Goal: Task Accomplishment & Management: Use online tool/utility

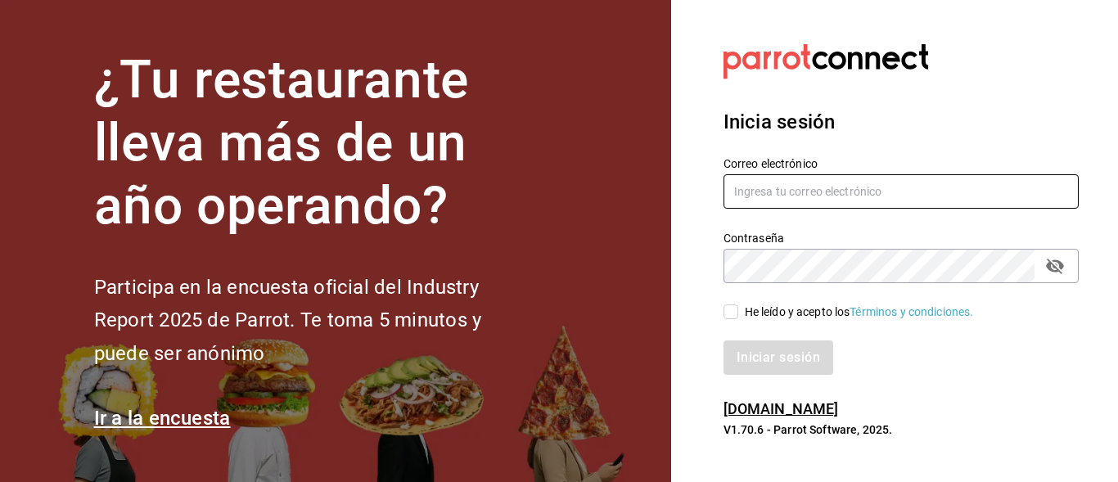
click at [828, 204] on input "text" at bounding box center [900, 191] width 355 height 34
type input "[EMAIL_ADDRESS][PERSON_NAME][DOMAIN_NAME]"
click at [1045, 273] on button "passwordField" at bounding box center [1055, 266] width 28 height 28
click at [740, 313] on span "He leído y acepto los Términos y condiciones." at bounding box center [856, 312] width 236 height 17
click at [738, 313] on input "He leído y acepto los Términos y condiciones." at bounding box center [730, 311] width 15 height 15
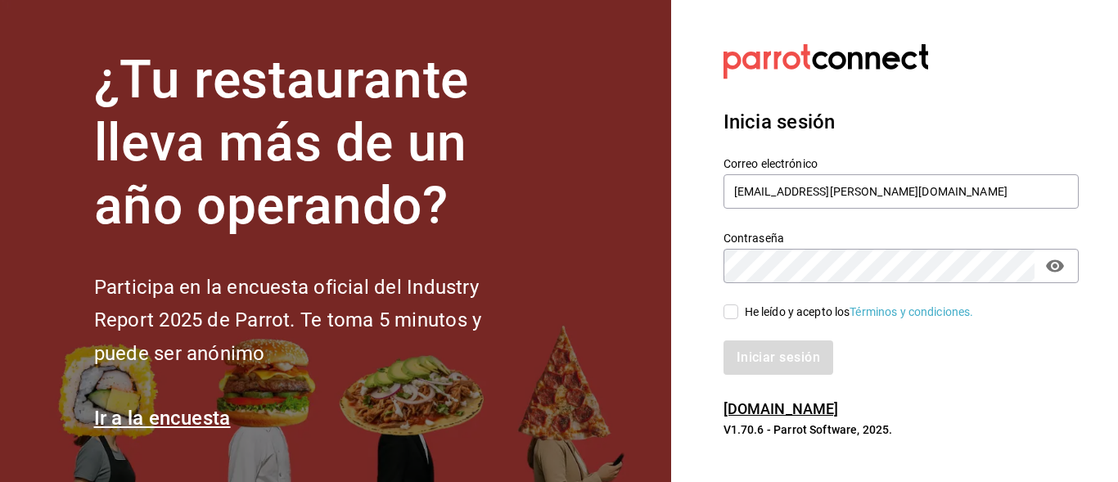
checkbox input "true"
click at [753, 345] on button "Iniciar sesión" at bounding box center [778, 357] width 111 height 34
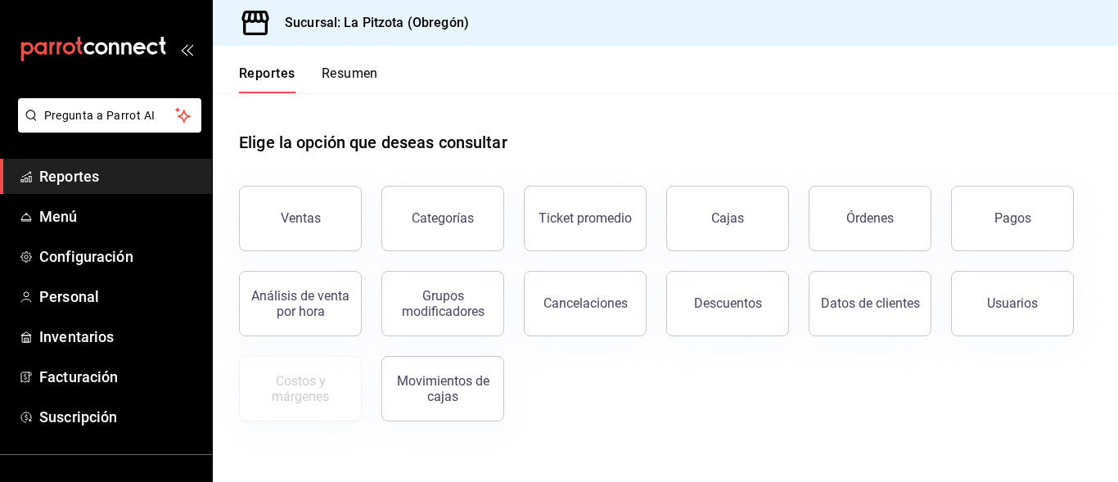
click at [338, 87] on button "Resumen" at bounding box center [350, 79] width 56 height 28
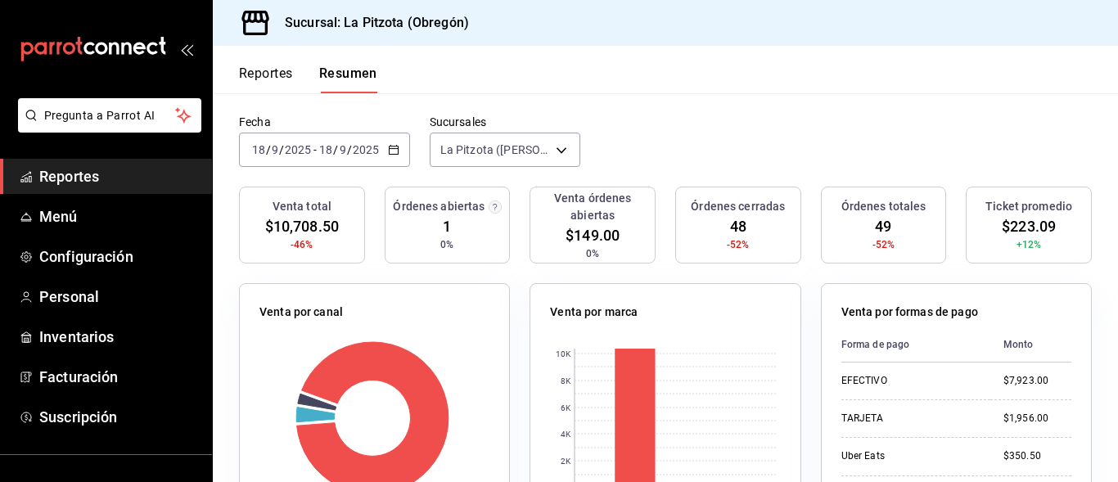
scroll to position [80, 0]
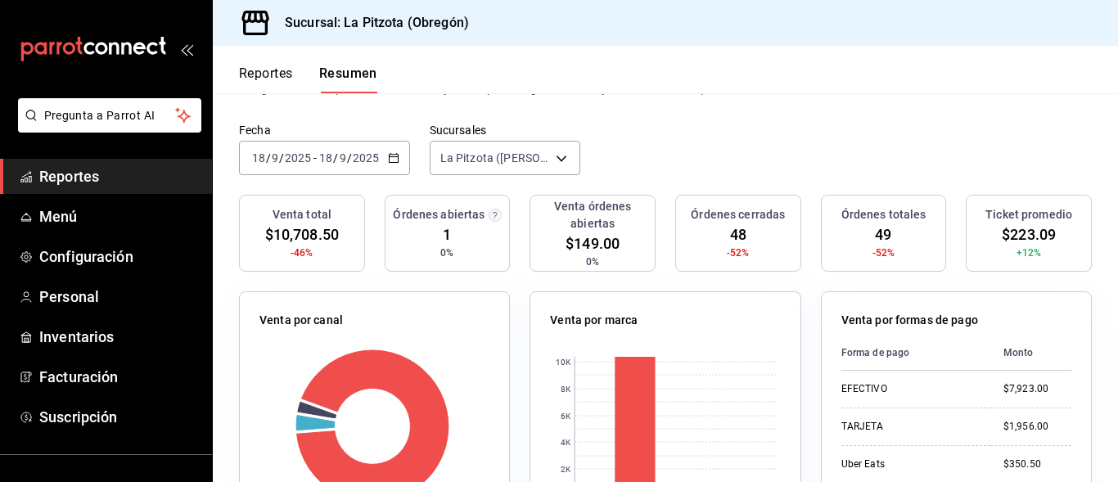
click at [259, 160] on input "18" at bounding box center [258, 157] width 15 height 13
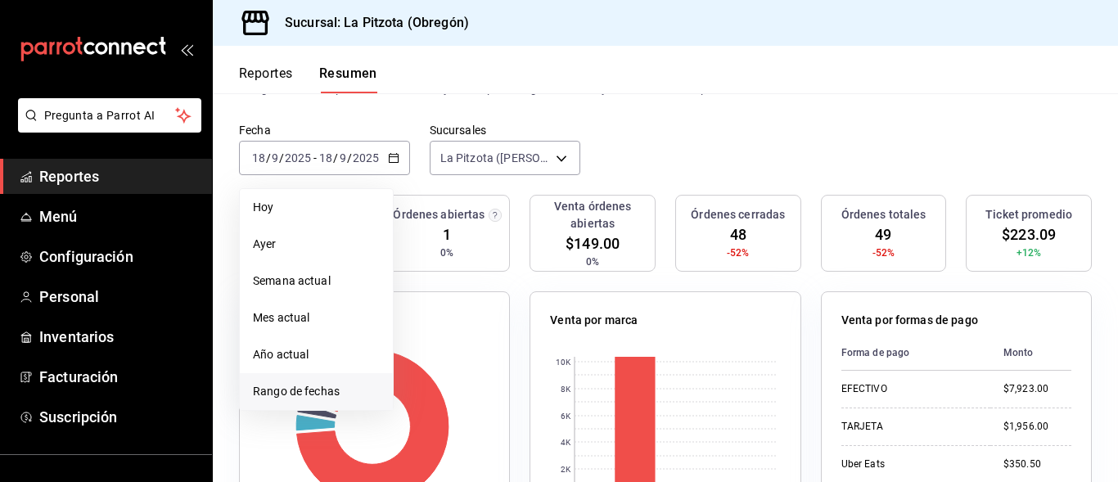
click at [286, 379] on li "Rango de fechas" at bounding box center [316, 391] width 153 height 37
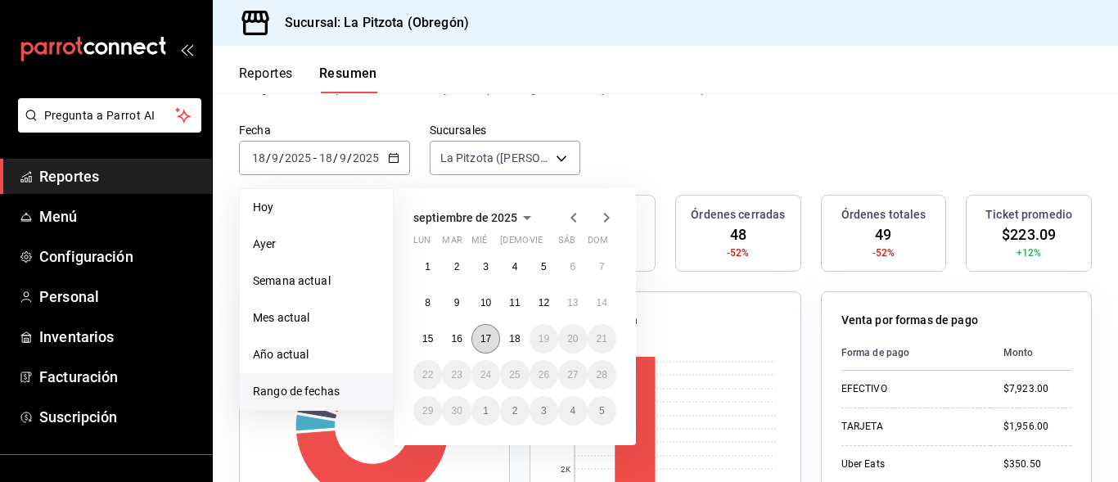
click at [487, 341] on abbr "17" at bounding box center [485, 338] width 11 height 11
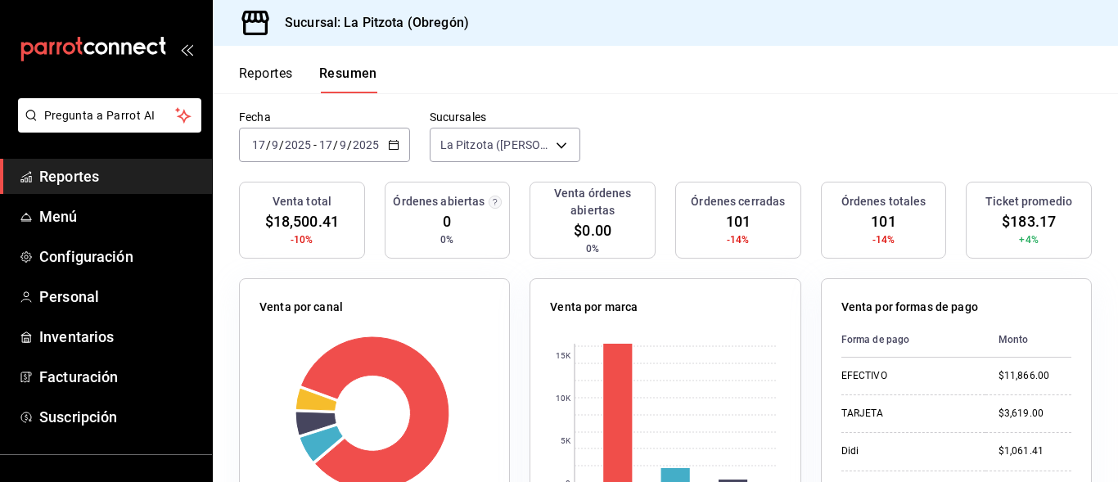
scroll to position [59, 0]
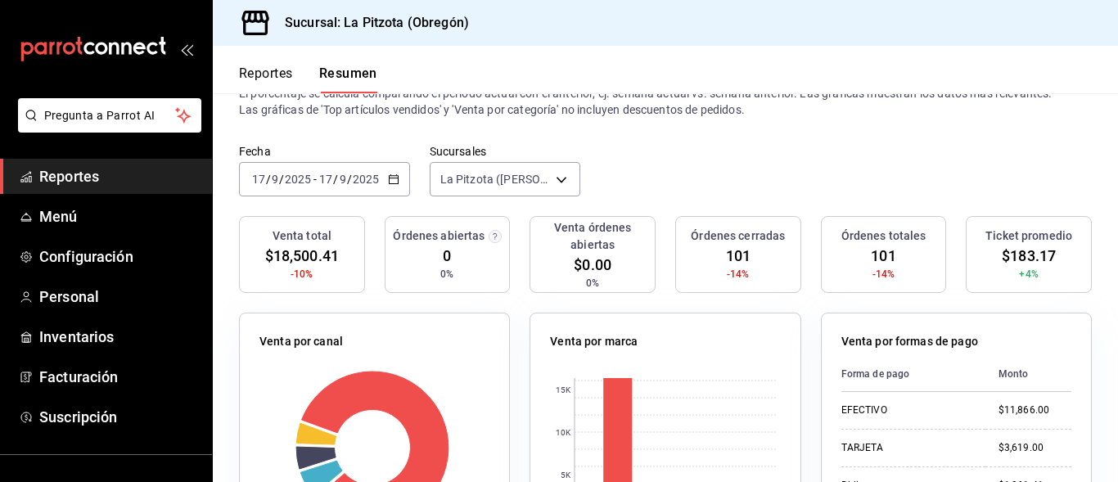
click at [256, 178] on input "17" at bounding box center [258, 179] width 15 height 13
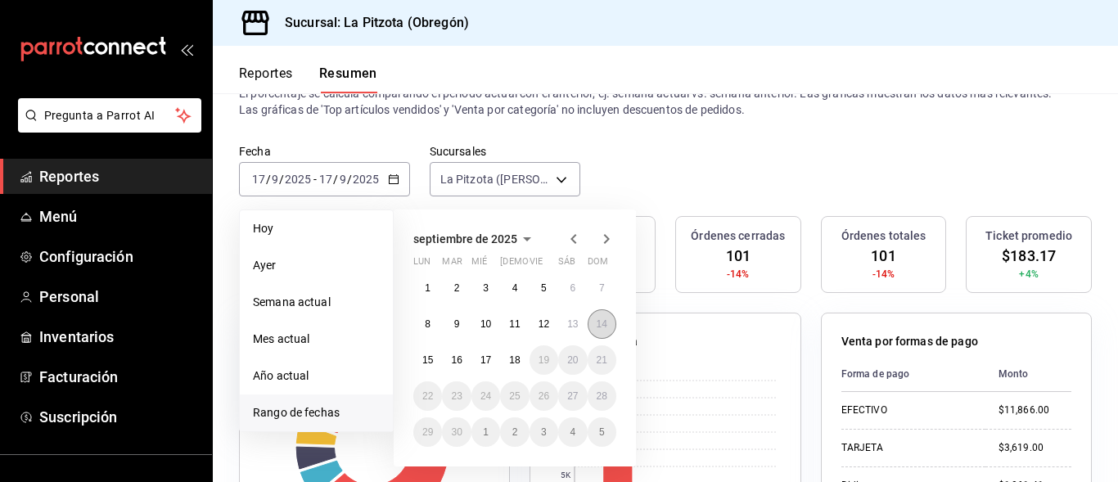
click at [603, 323] on abbr "14" at bounding box center [601, 323] width 11 height 11
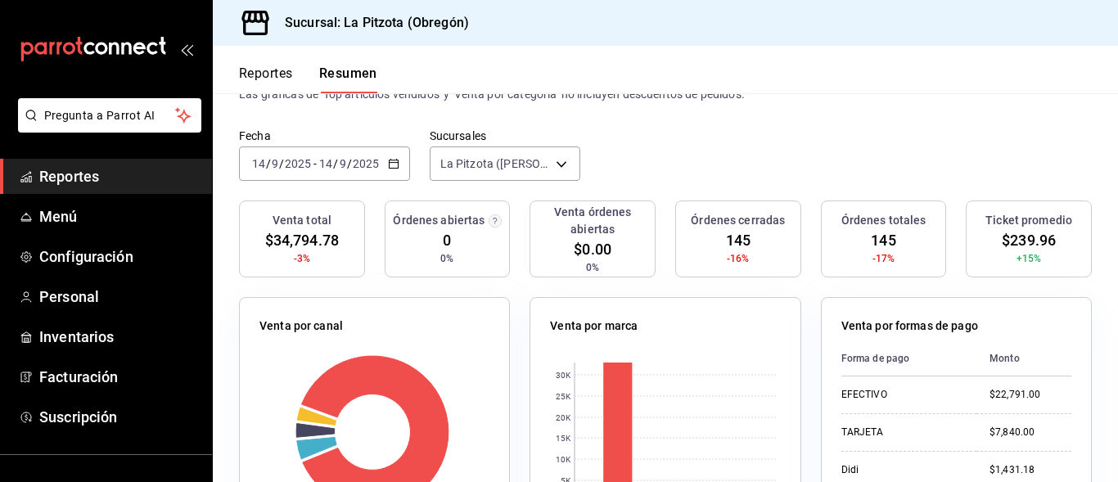
scroll to position [0, 0]
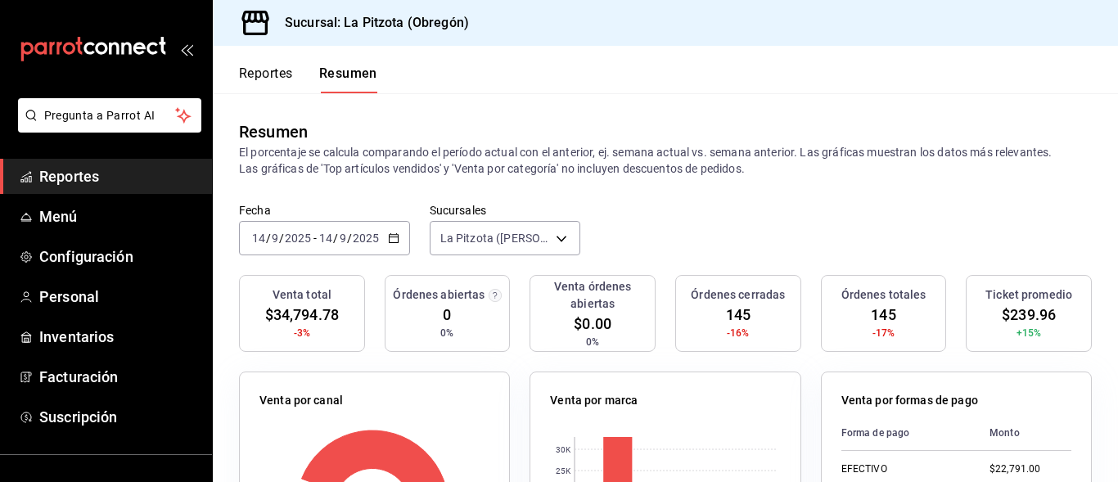
click at [266, 238] on span "/" at bounding box center [268, 238] width 5 height 13
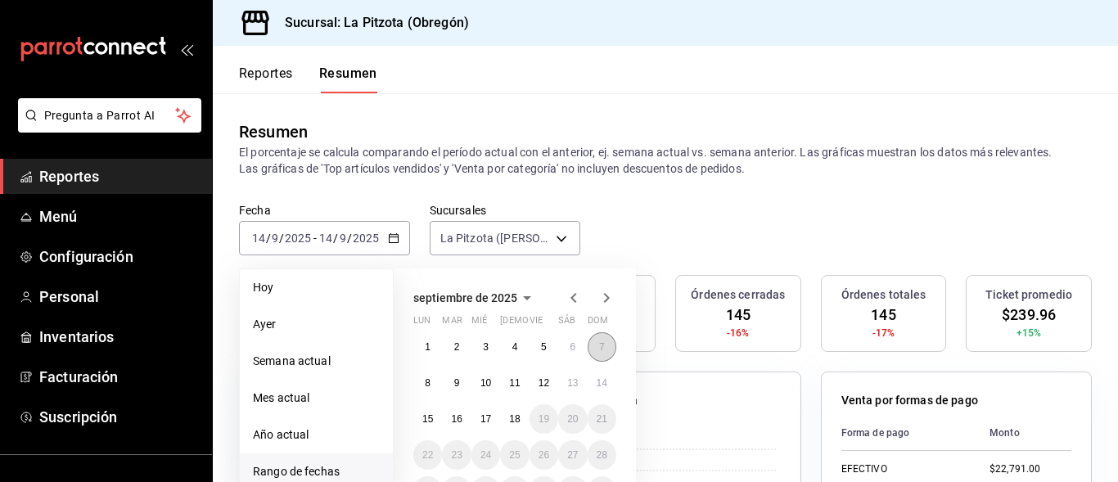
click at [605, 353] on button "7" at bounding box center [601, 346] width 29 height 29
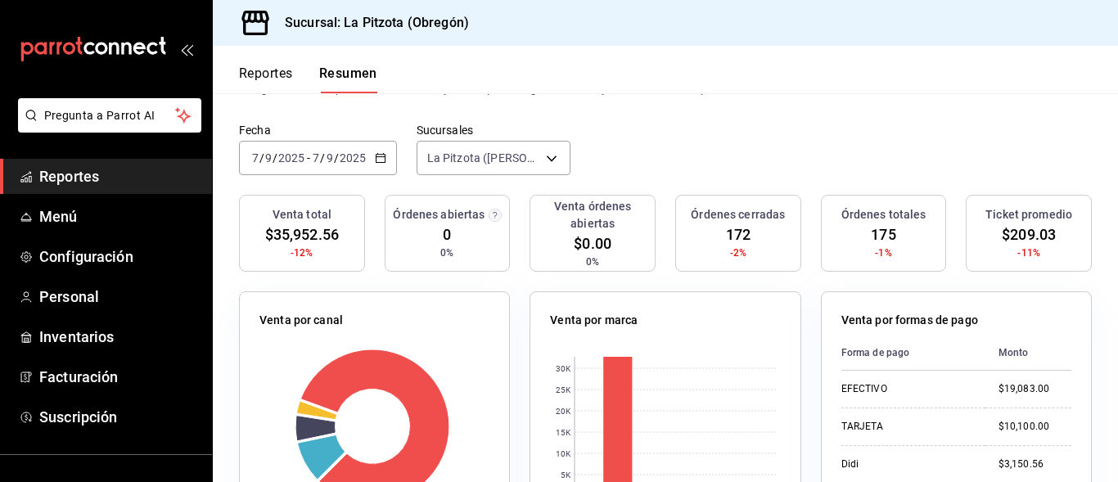
scroll to position [77, 0]
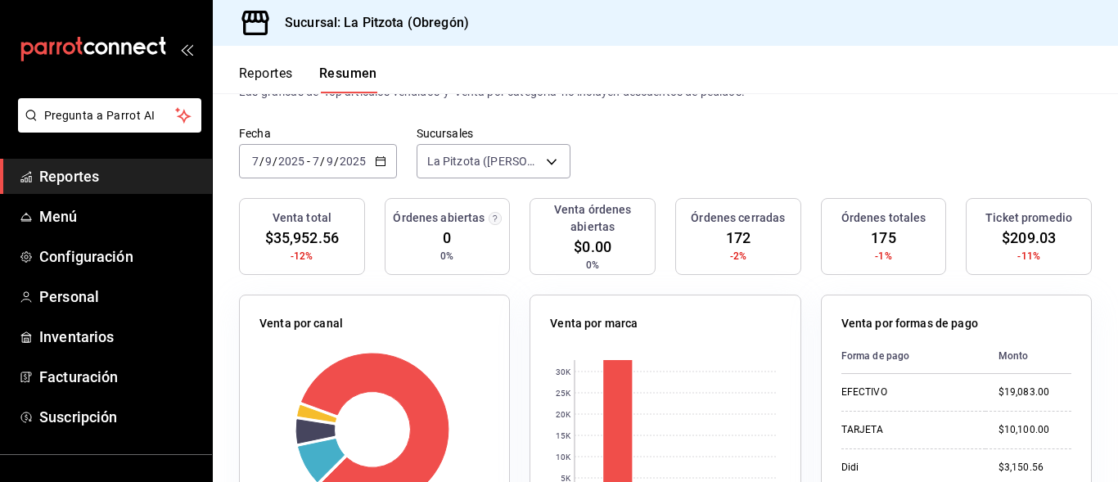
click at [263, 155] on span "/" at bounding box center [261, 161] width 5 height 13
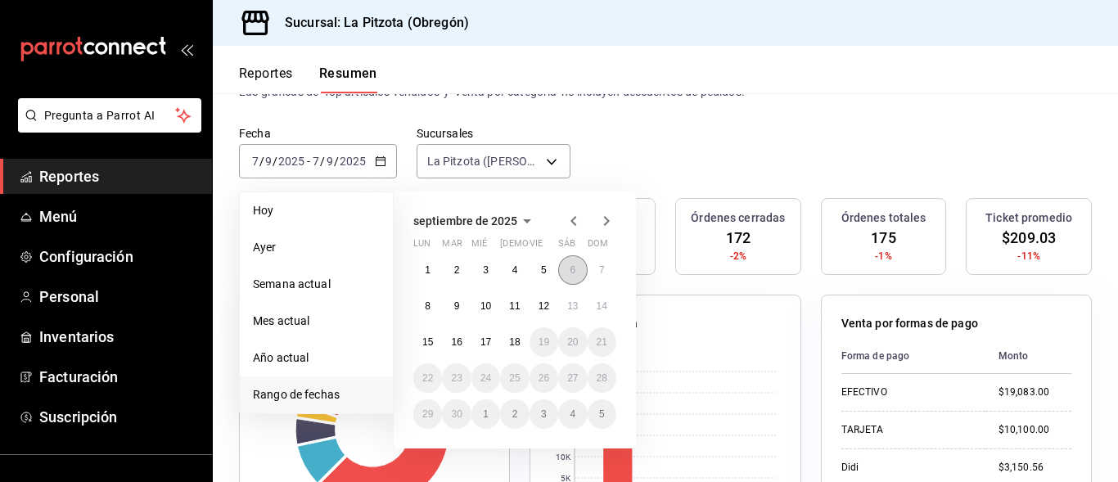
click at [581, 271] on button "6" at bounding box center [572, 269] width 29 height 29
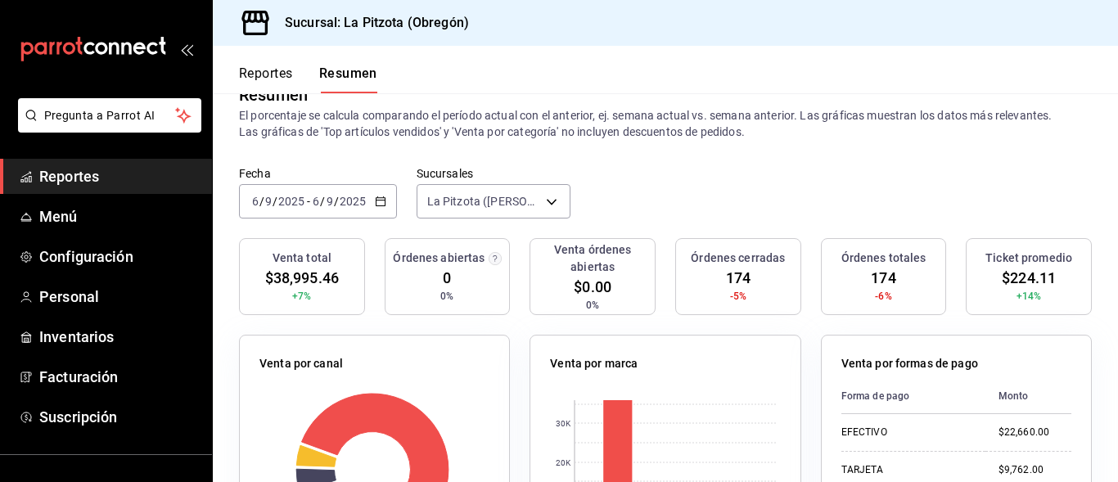
scroll to position [14, 0]
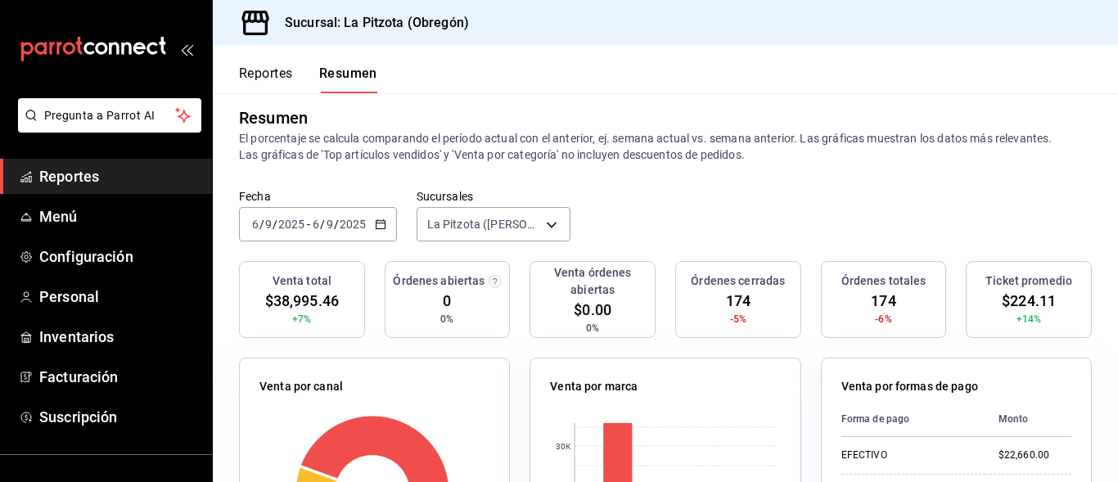
click at [245, 227] on div "[DATE] [DATE] - [DATE] [DATE]" at bounding box center [318, 224] width 158 height 34
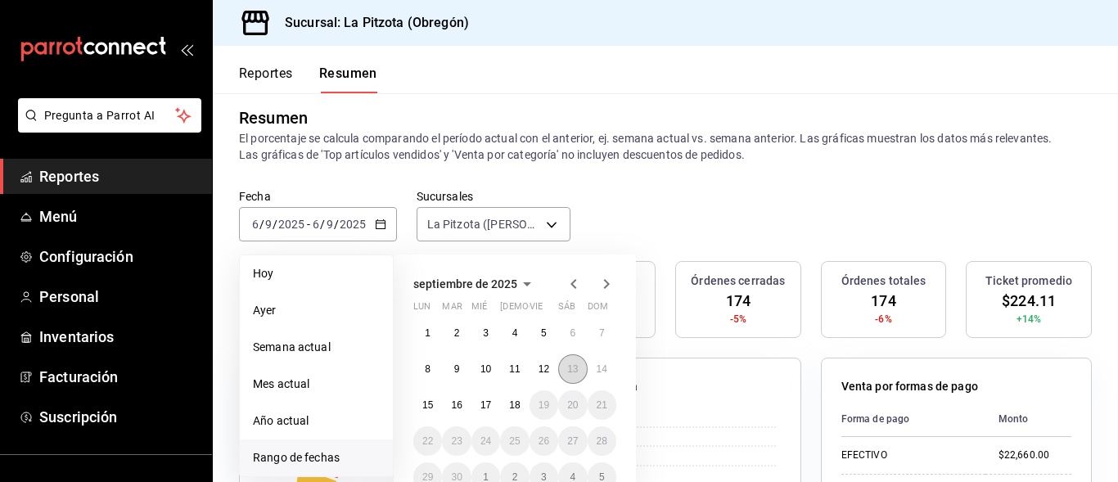
click at [575, 379] on button "13" at bounding box center [572, 368] width 29 height 29
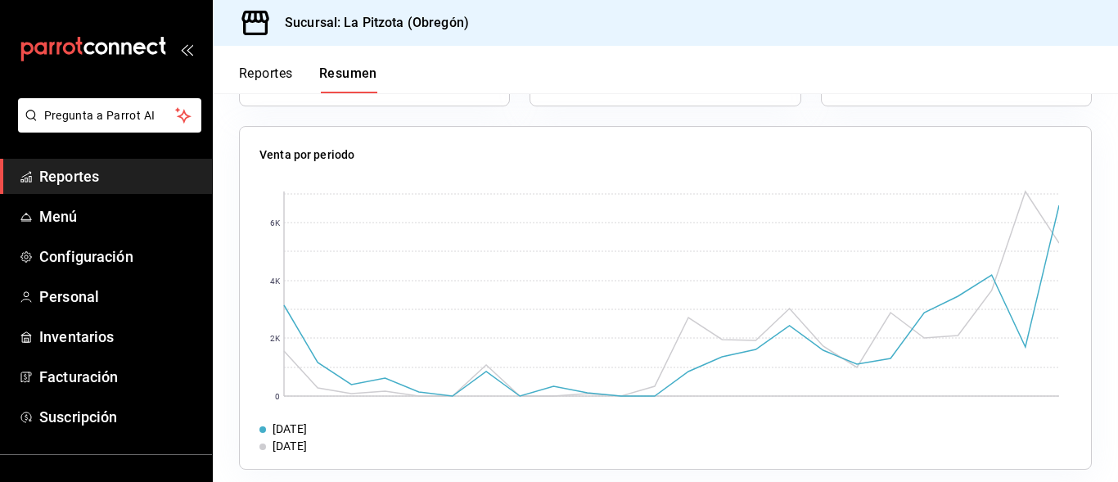
scroll to position [986, 0]
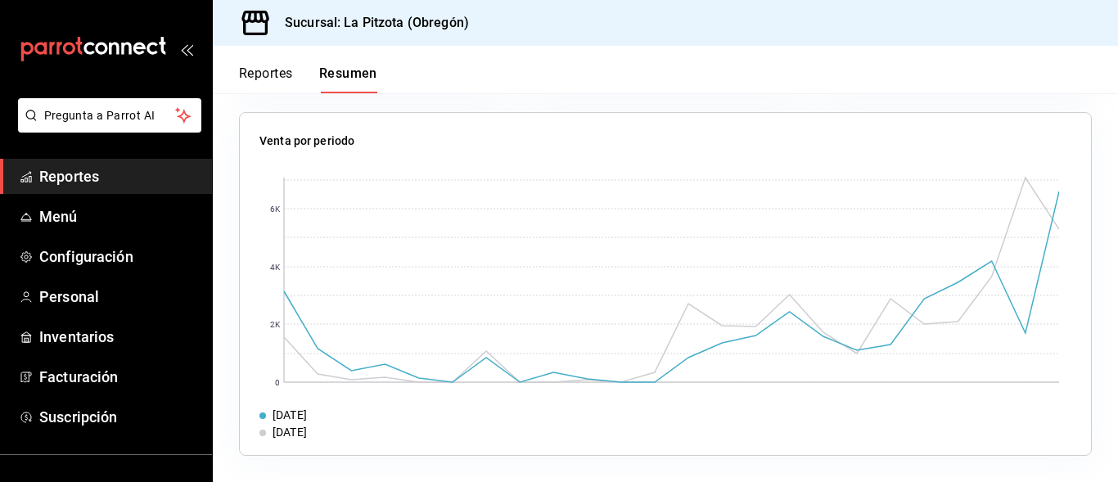
click at [281, 79] on button "Reportes" at bounding box center [266, 79] width 54 height 28
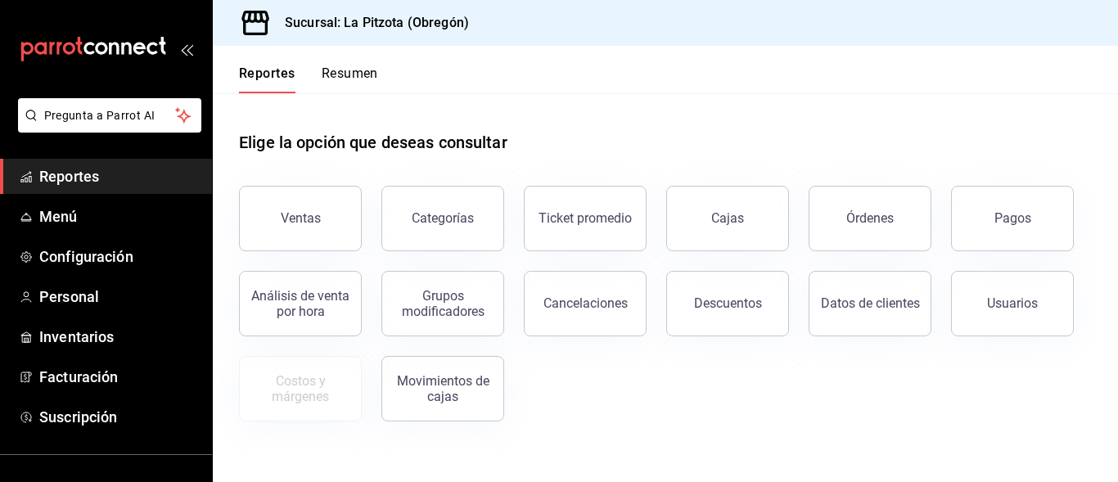
click at [281, 79] on button "Reportes" at bounding box center [267, 79] width 56 height 28
click at [886, 232] on button "Órdenes" at bounding box center [869, 218] width 123 height 65
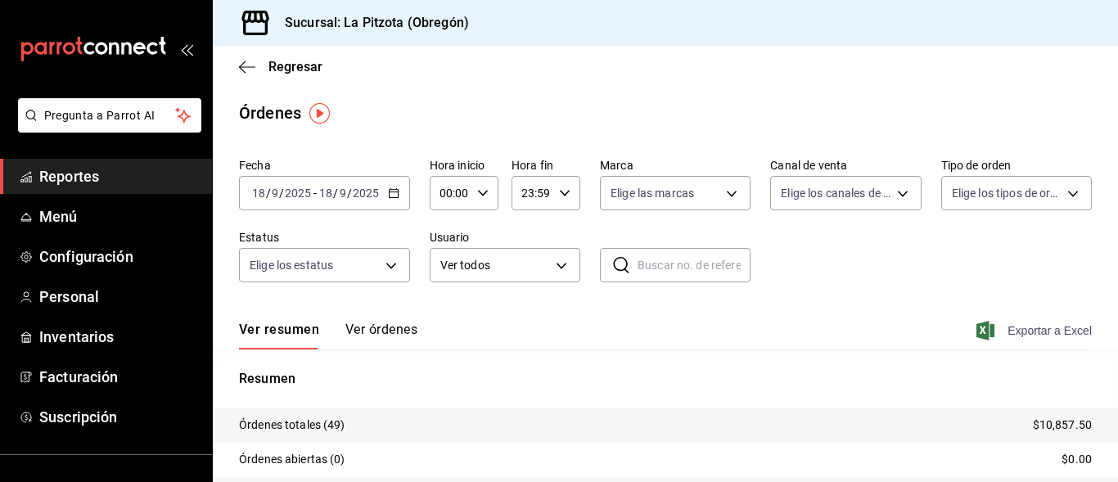
click at [1023, 333] on span "Exportar a Excel" at bounding box center [1035, 331] width 112 height 20
click at [263, 187] on input "18" at bounding box center [258, 193] width 15 height 13
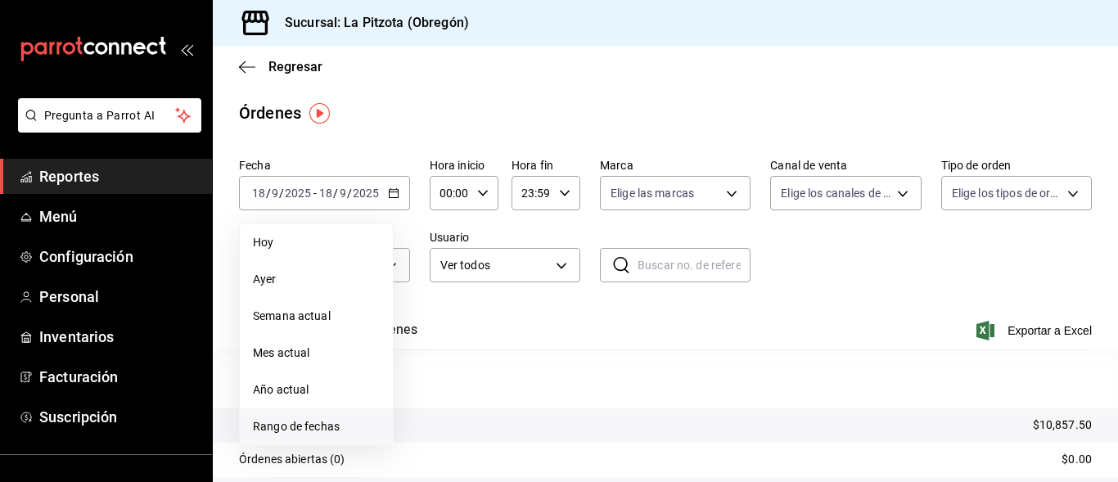
click at [295, 421] on span "Rango de fechas" at bounding box center [316, 426] width 127 height 17
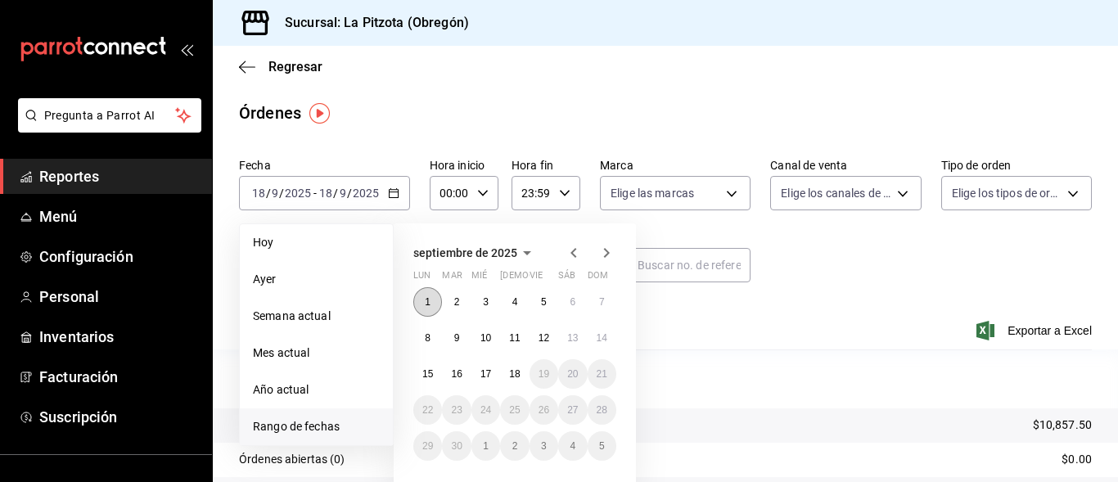
click at [428, 310] on button "1" at bounding box center [427, 301] width 29 height 29
click at [484, 379] on abbr "17" at bounding box center [485, 373] width 11 height 11
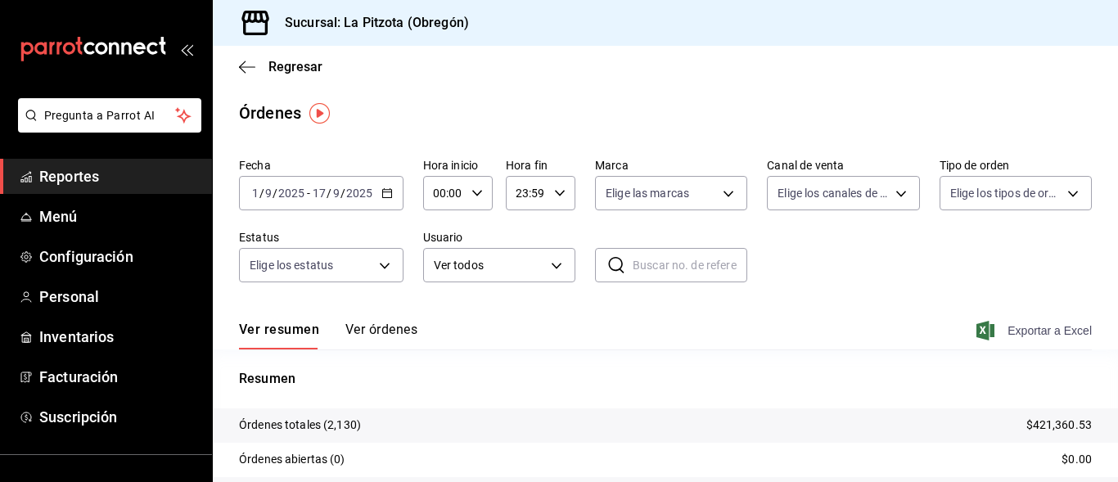
click at [1016, 338] on span "Exportar a Excel" at bounding box center [1035, 331] width 112 height 20
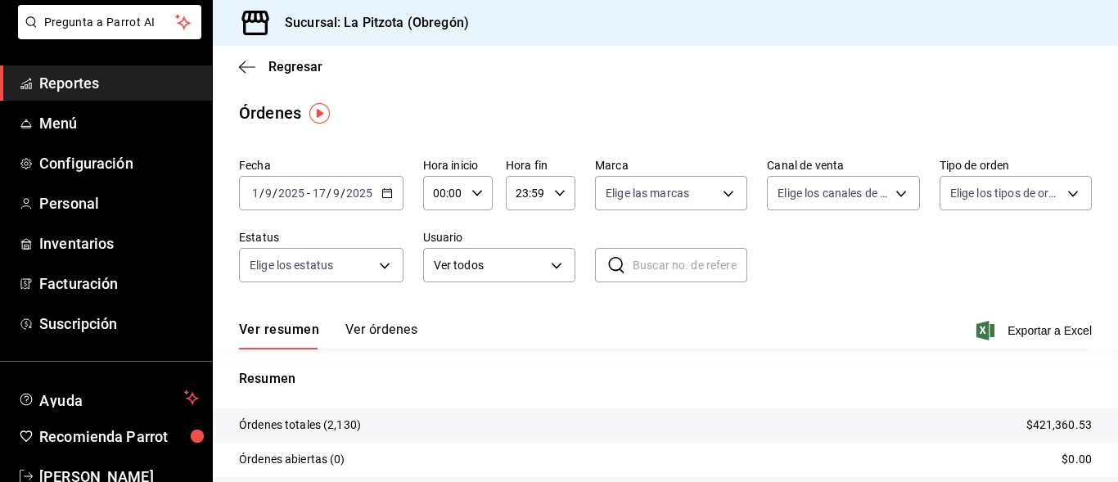
scroll to position [136, 0]
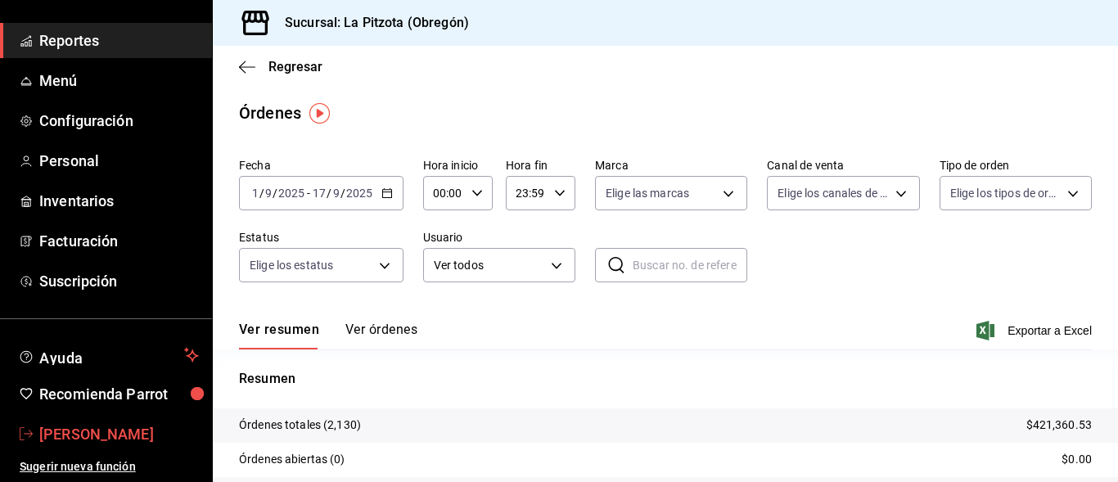
click at [100, 429] on span "[PERSON_NAME]" at bounding box center [119, 434] width 160 height 22
